Goal: Navigation & Orientation: Find specific page/section

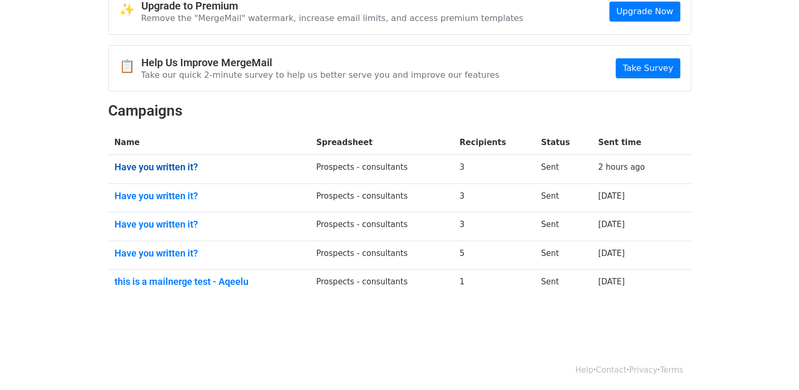
click at [149, 168] on link "Have you written it?" at bounding box center [208, 167] width 189 height 12
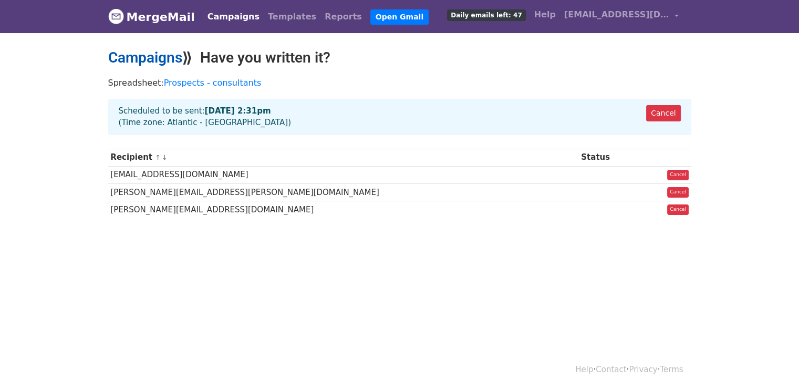
click at [141, 62] on link "Campaigns" at bounding box center [145, 57] width 74 height 17
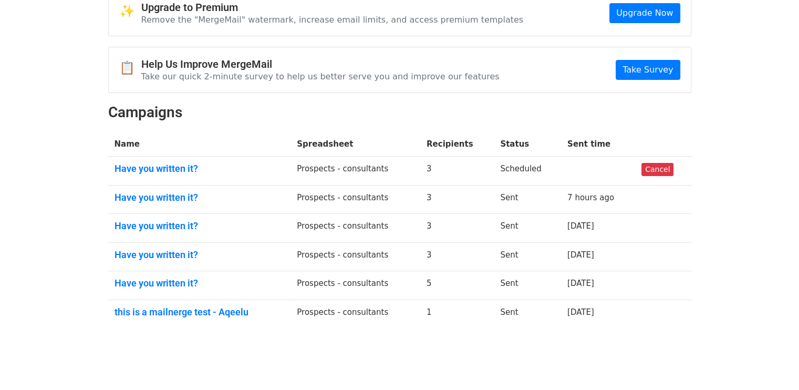
click at [171, 163] on link "Have you written it?" at bounding box center [199, 169] width 170 height 12
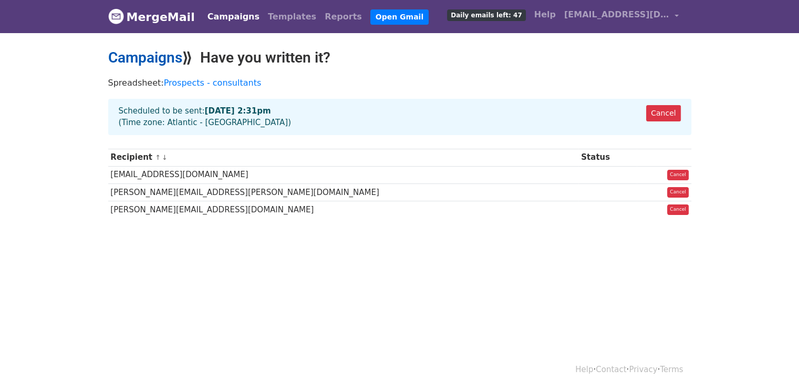
click at [151, 55] on link "Campaigns" at bounding box center [145, 57] width 74 height 17
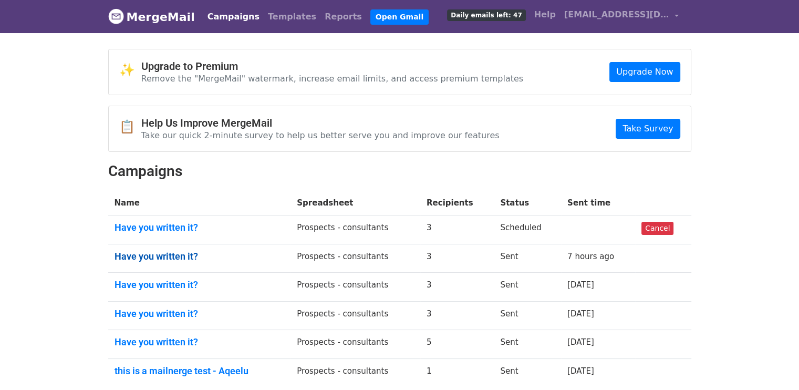
click at [133, 253] on link "Have you written it?" at bounding box center [199, 257] width 170 height 12
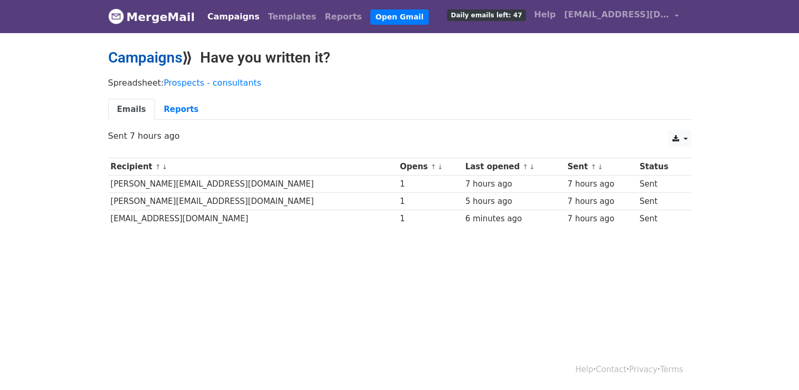
click at [142, 55] on link "Campaigns" at bounding box center [145, 57] width 74 height 17
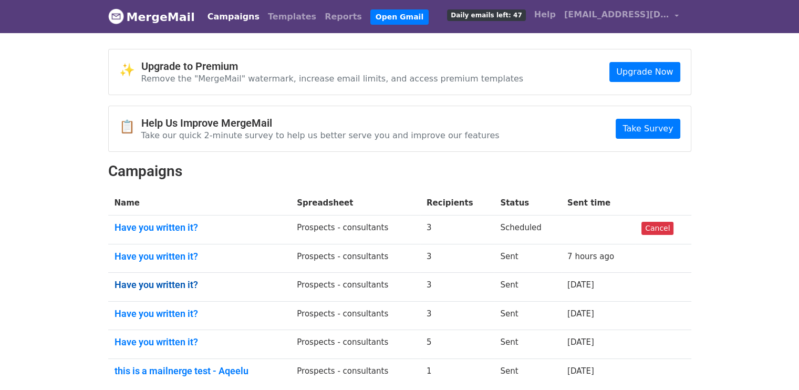
click at [149, 283] on link "Have you written it?" at bounding box center [199, 285] width 170 height 12
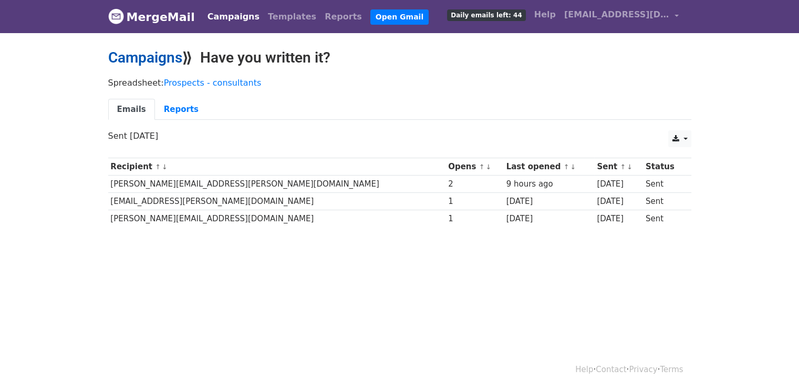
click at [134, 65] on link "Campaigns" at bounding box center [145, 57] width 74 height 17
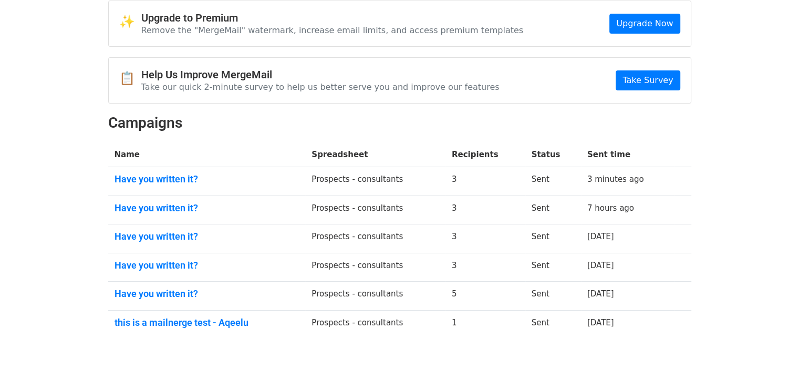
scroll to position [89, 0]
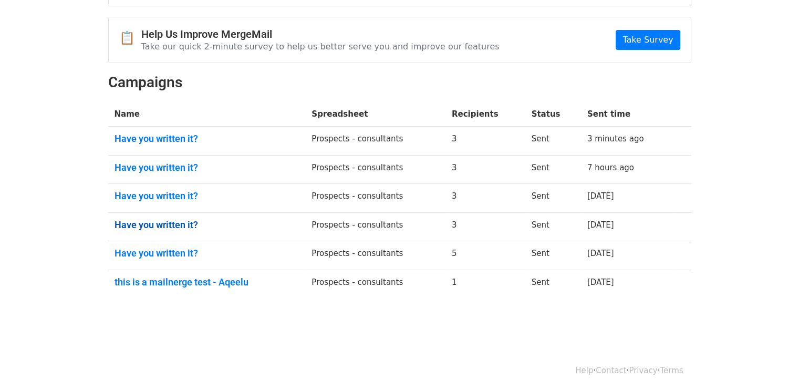
click at [141, 222] on link "Have you written it?" at bounding box center [206, 225] width 185 height 12
click at [179, 139] on link "Have you written it?" at bounding box center [206, 139] width 185 height 12
